Goal: Task Accomplishment & Management: Manage account settings

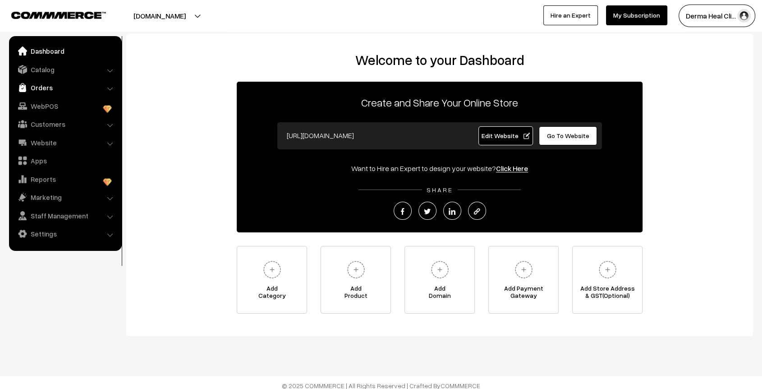
click at [47, 91] on link "Orders" at bounding box center [64, 87] width 107 height 16
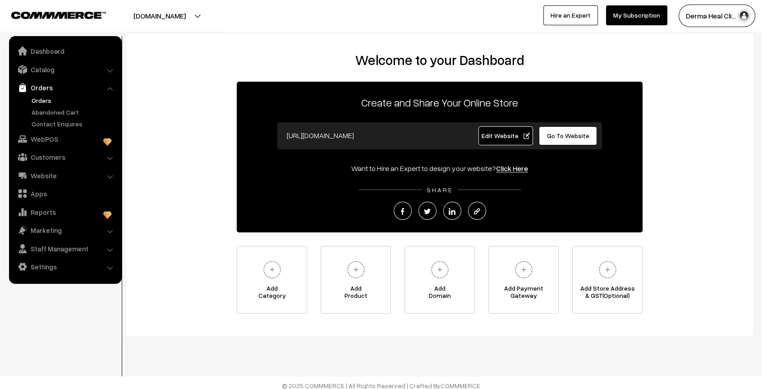
click at [47, 98] on link "Orders" at bounding box center [73, 100] width 89 height 9
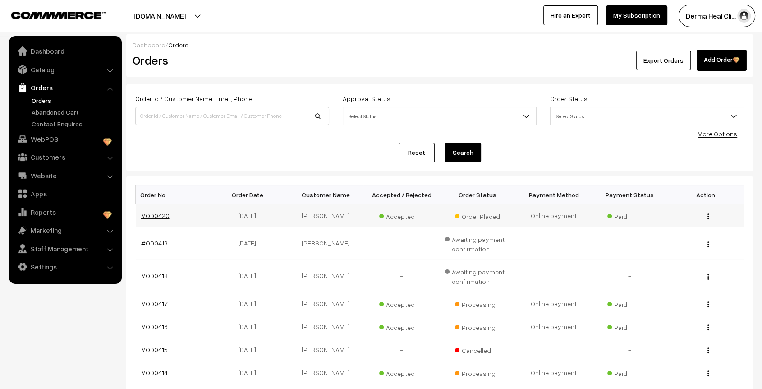
click at [156, 213] on link "#OD0420" at bounding box center [155, 215] width 28 height 8
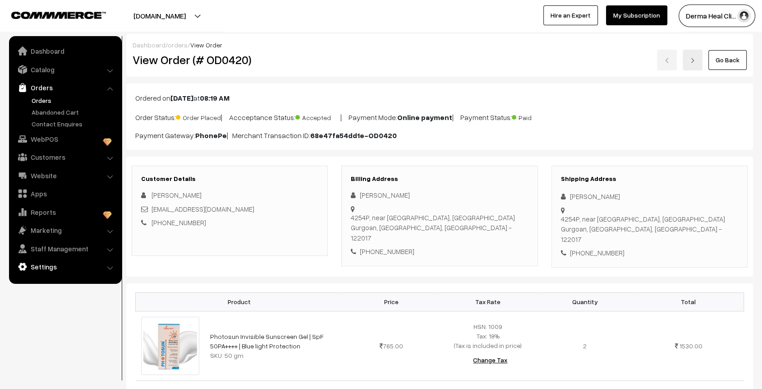
click at [53, 260] on link "Settings" at bounding box center [64, 266] width 107 height 16
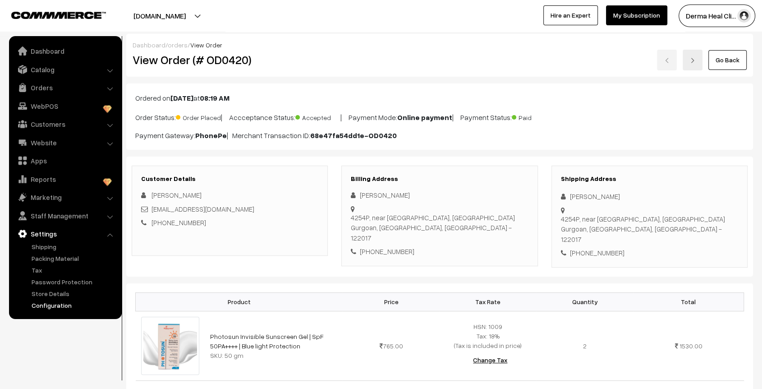
click at [56, 306] on link "Configuration" at bounding box center [73, 304] width 89 height 9
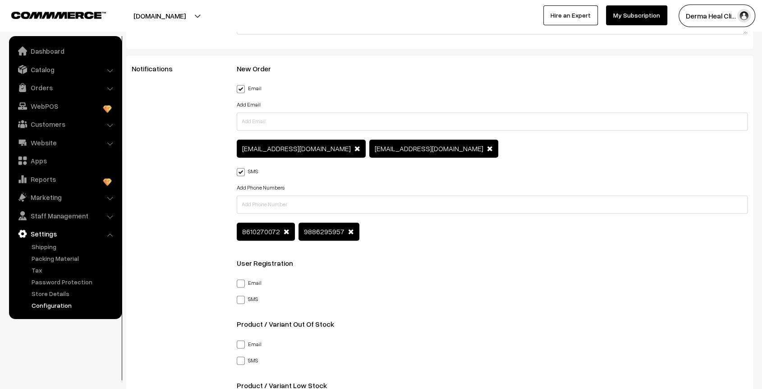
scroll to position [1382, 0]
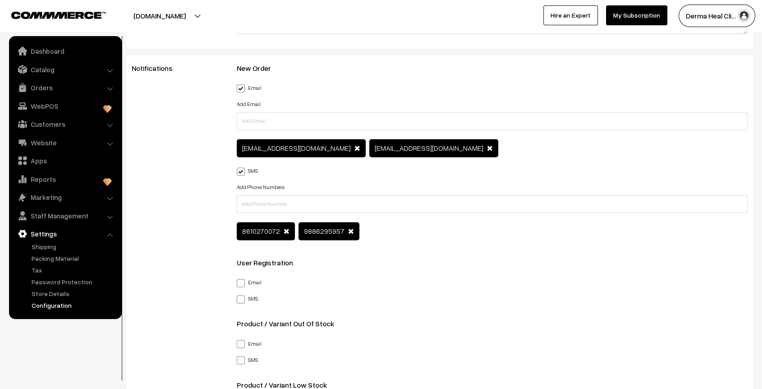
click at [354, 144] on span at bounding box center [357, 147] width 6 height 7
click at [284, 228] on span at bounding box center [287, 230] width 6 height 7
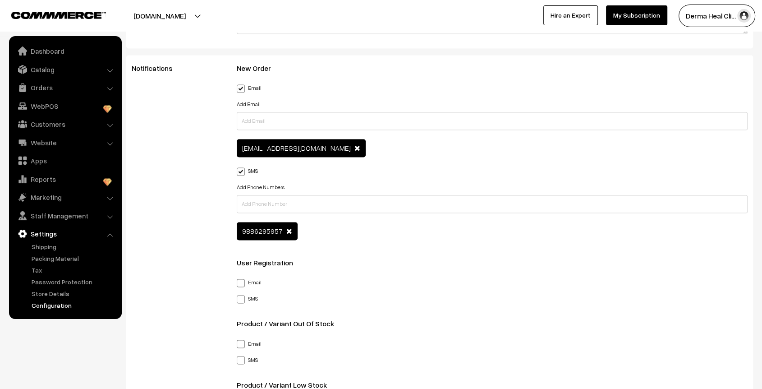
click at [190, 190] on div "Notifications" at bounding box center [177, 311] width 105 height 494
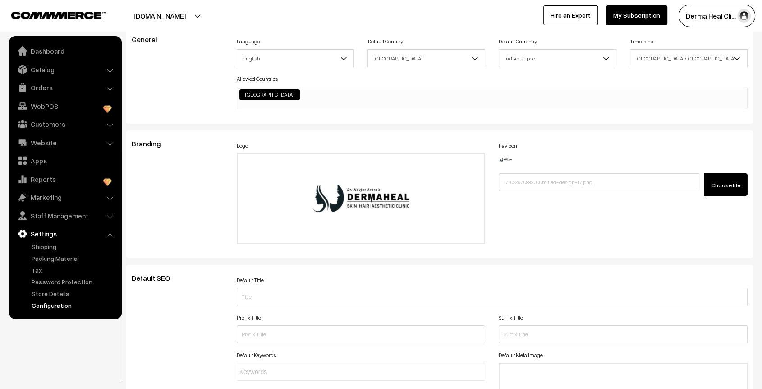
scroll to position [0, 0]
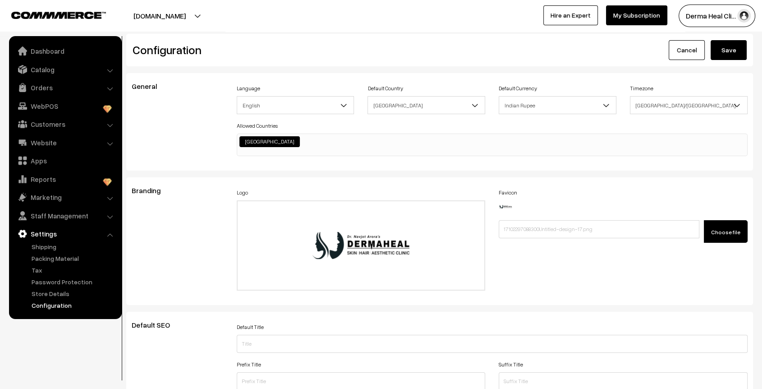
click at [729, 47] on button "Save" at bounding box center [728, 50] width 36 height 20
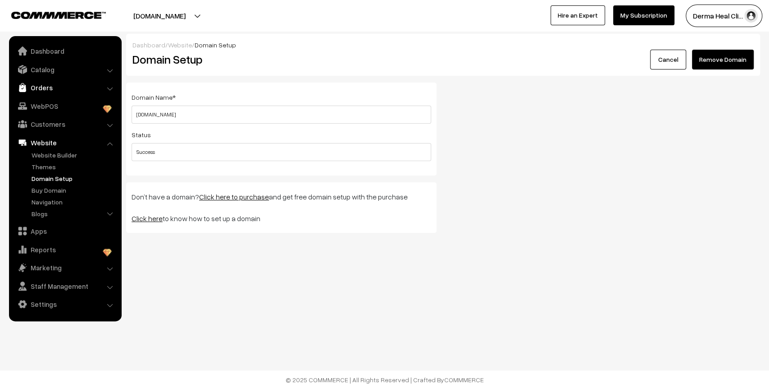
click at [36, 82] on link "Orders" at bounding box center [64, 87] width 107 height 16
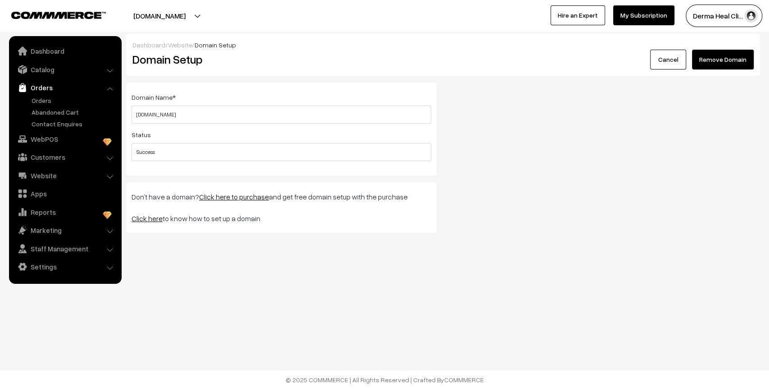
click at [37, 94] on link "Orders" at bounding box center [64, 87] width 107 height 16
click at [39, 98] on link "Orders" at bounding box center [73, 100] width 89 height 9
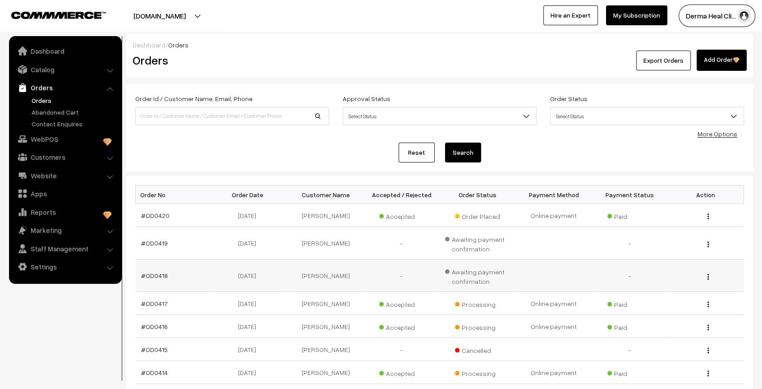
scroll to position [176, 0]
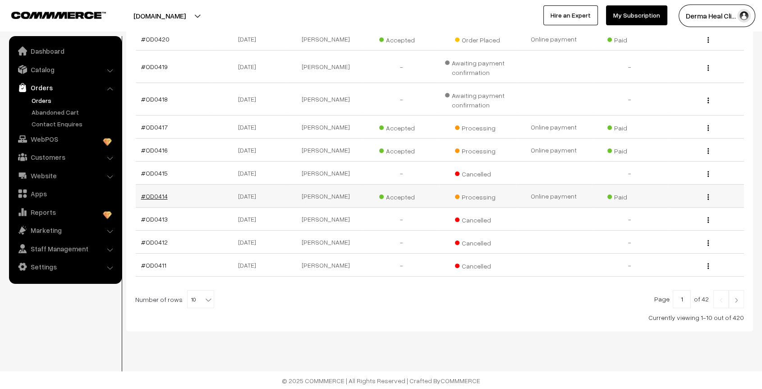
click at [156, 197] on link "#OD0414" at bounding box center [154, 196] width 27 height 8
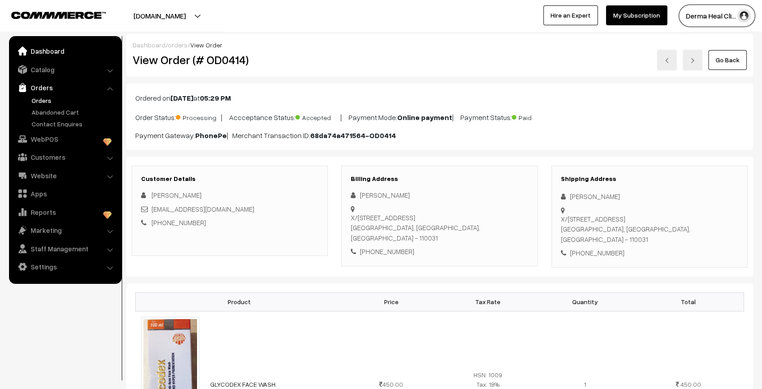
click at [48, 46] on link "Dashboard" at bounding box center [64, 51] width 107 height 16
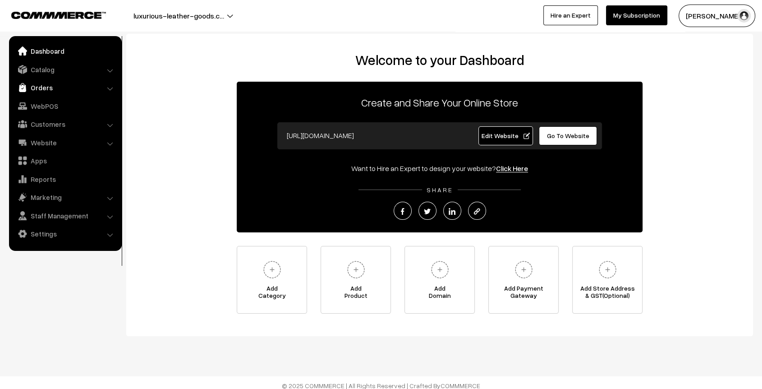
click at [54, 91] on link "Orders" at bounding box center [64, 87] width 107 height 16
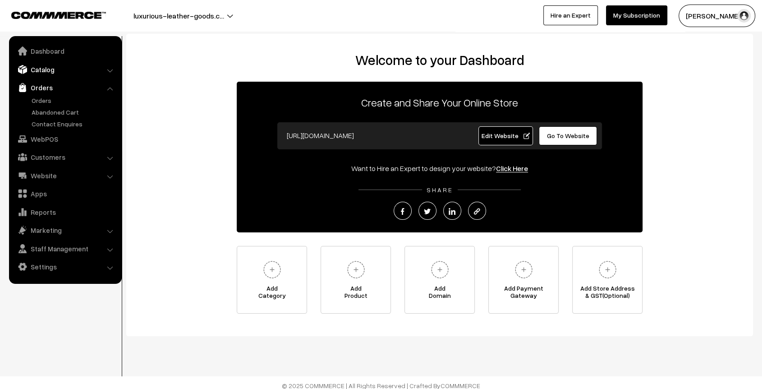
click at [71, 73] on link "Catalog" at bounding box center [64, 69] width 107 height 16
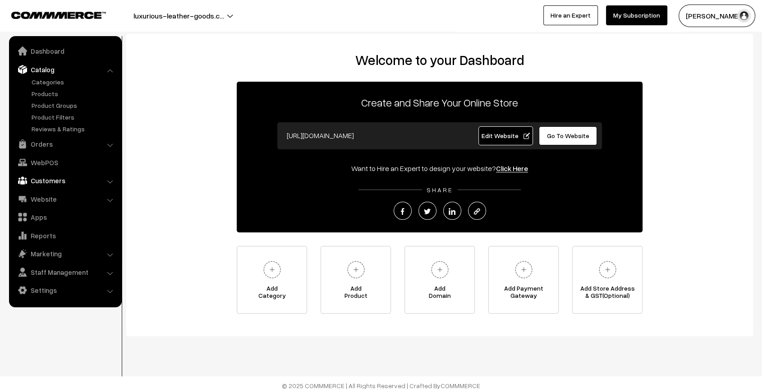
click at [77, 178] on link "Customers" at bounding box center [64, 180] width 107 height 16
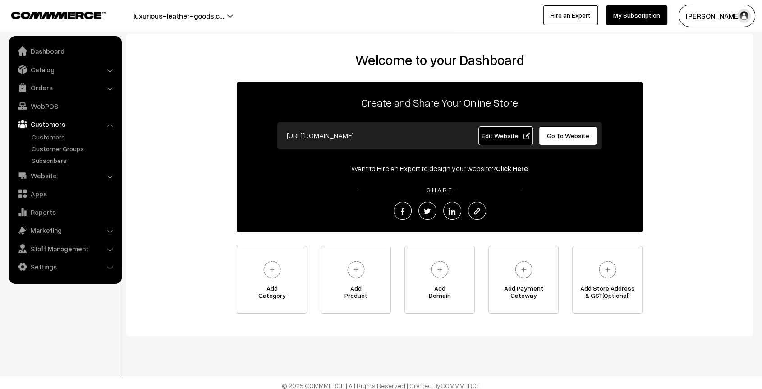
click at [77, 178] on link "Website" at bounding box center [64, 175] width 107 height 16
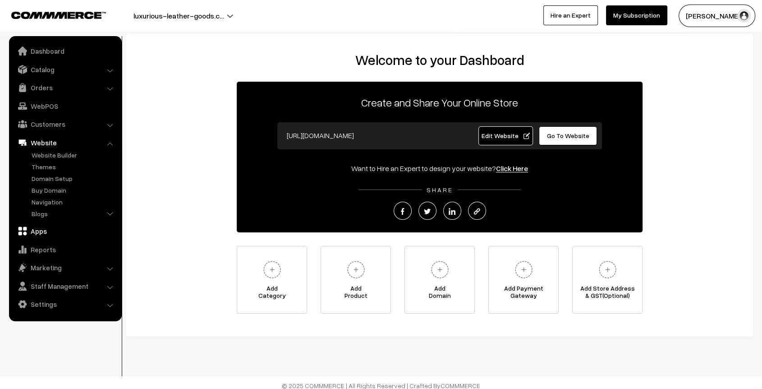
click at [87, 229] on link "Apps" at bounding box center [64, 231] width 107 height 16
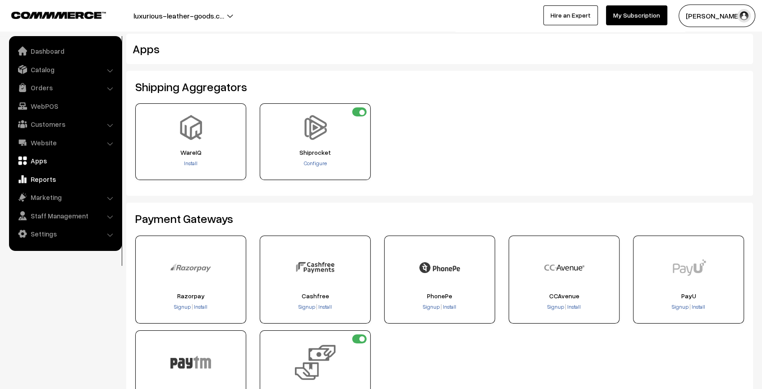
click at [61, 181] on link "Reports" at bounding box center [64, 179] width 107 height 16
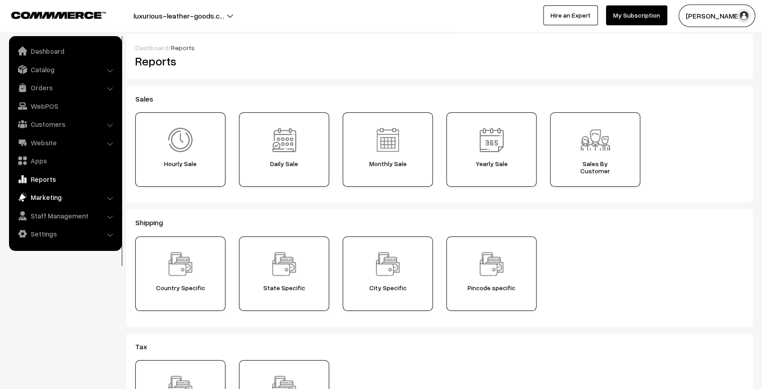
click at [62, 193] on link "Marketing" at bounding box center [64, 197] width 107 height 16
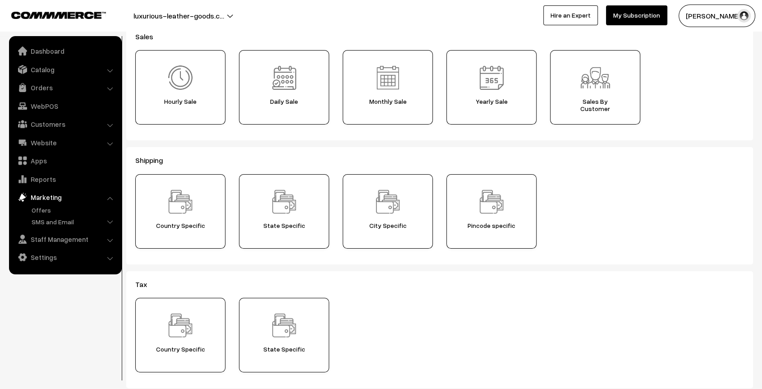
scroll to position [62, 0]
click at [81, 237] on link "Staff Management" at bounding box center [64, 239] width 107 height 16
click at [76, 254] on link "Settings" at bounding box center [64, 255] width 107 height 16
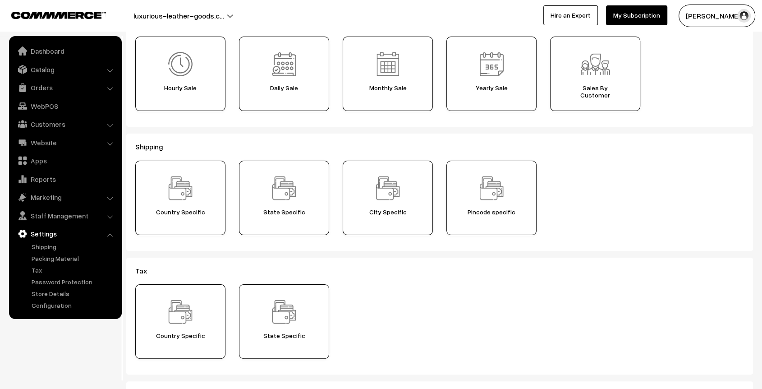
scroll to position [0, 0]
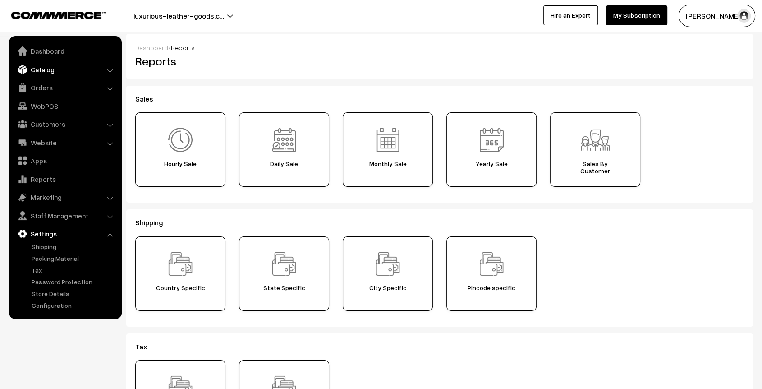
click at [47, 68] on link "Catalog" at bounding box center [64, 69] width 107 height 16
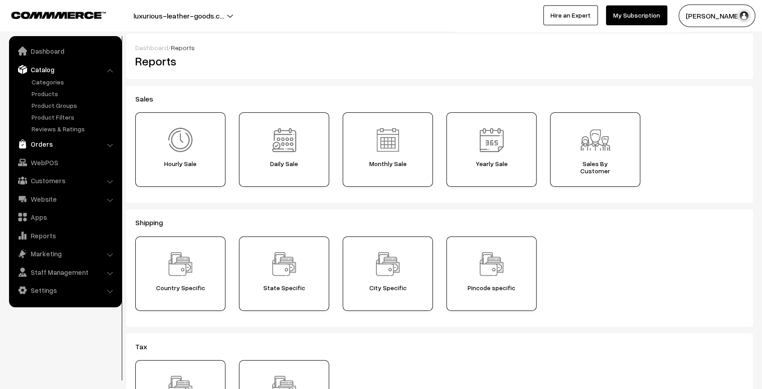
click at [62, 146] on link "Orders" at bounding box center [64, 144] width 107 height 16
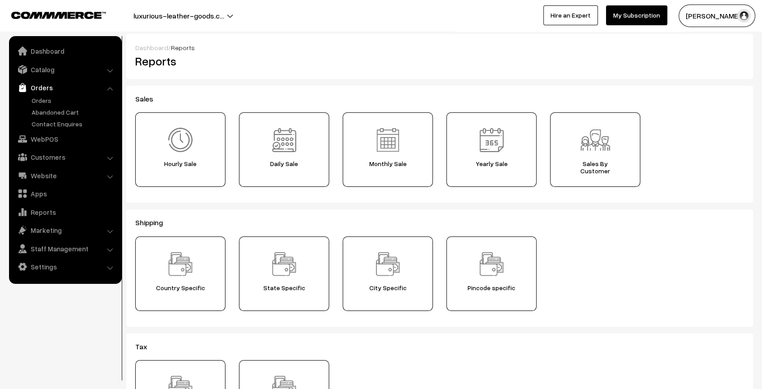
click at [355, 58] on div "Reports" at bounding box center [439, 61] width 622 height 18
click at [64, 225] on link "Marketing" at bounding box center [64, 230] width 107 height 16
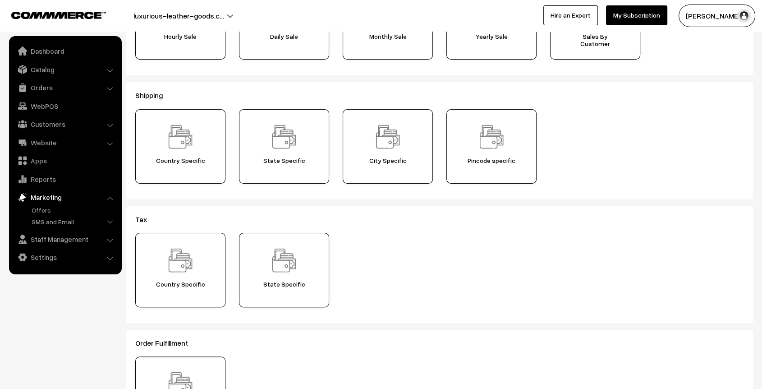
scroll to position [243, 0]
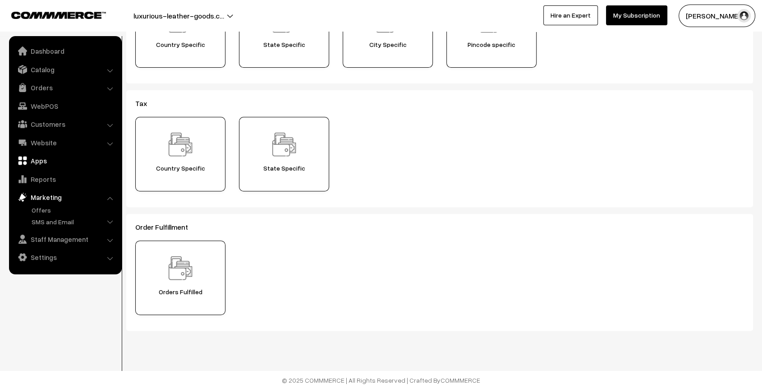
click at [49, 160] on link "Apps" at bounding box center [64, 160] width 107 height 16
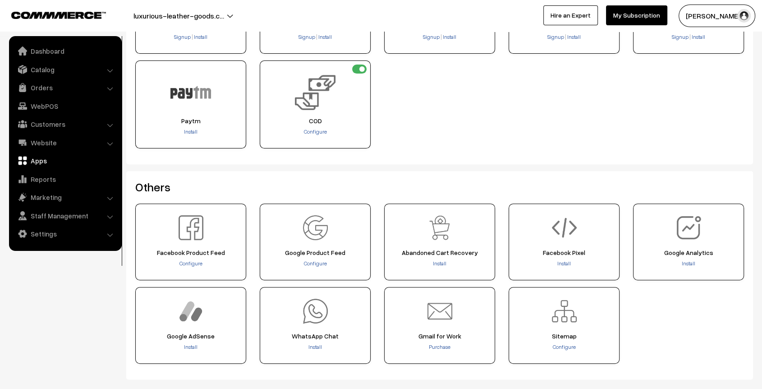
scroll to position [318, 0]
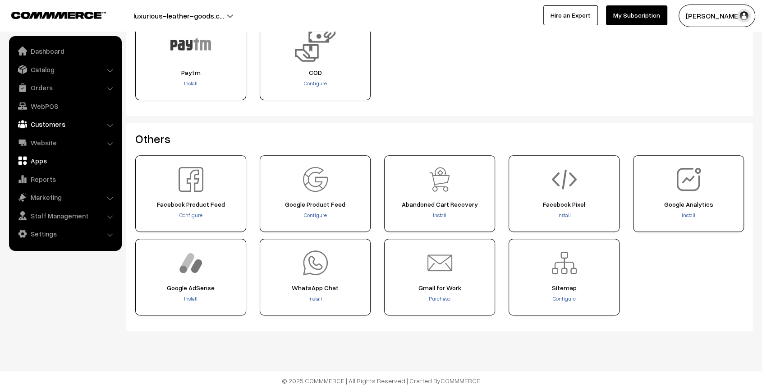
click at [81, 122] on link "Customers" at bounding box center [64, 124] width 107 height 16
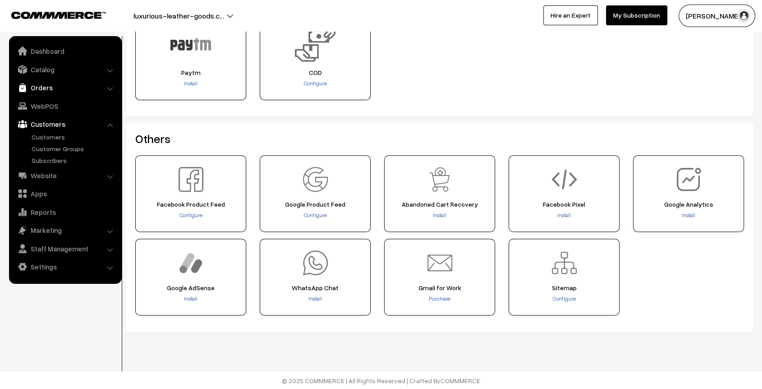
click at [62, 89] on link "Orders" at bounding box center [64, 87] width 107 height 16
click at [29, 71] on link "Catalog" at bounding box center [64, 69] width 107 height 16
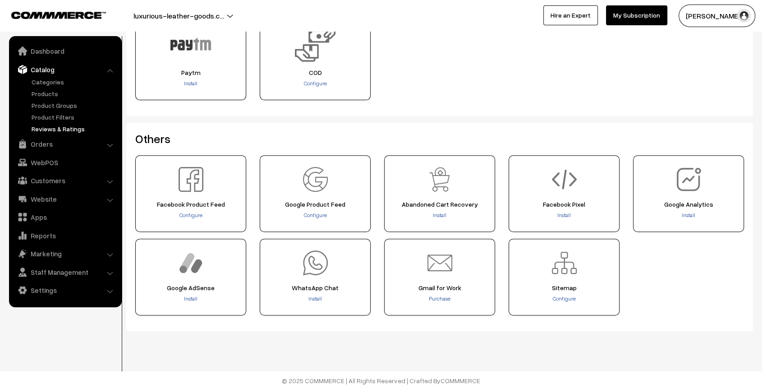
click at [38, 124] on link "Reviews & Ratings" at bounding box center [73, 128] width 89 height 9
